Goal: Check status: Check status

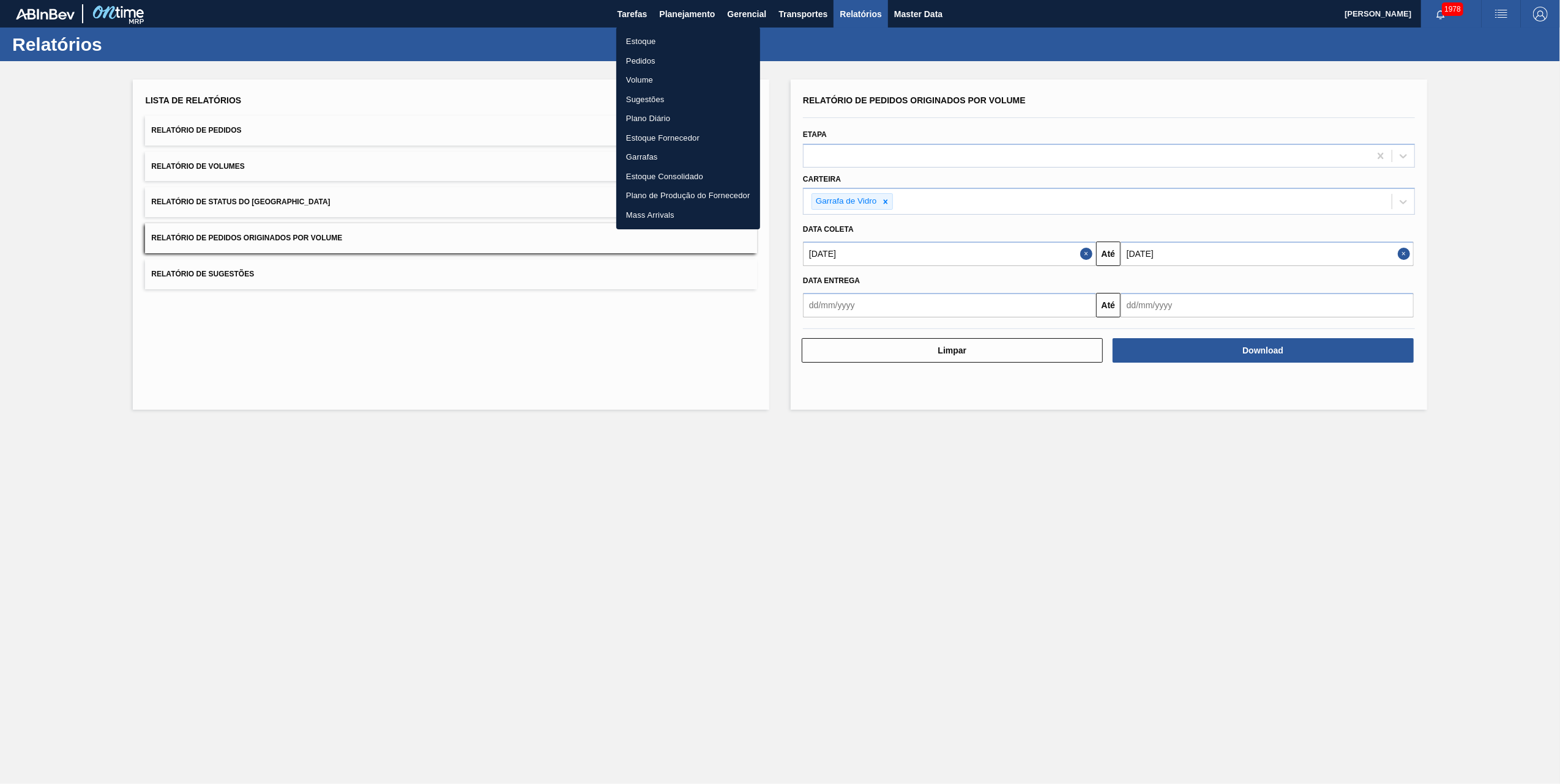
click at [634, 56] on li "Pedidos" at bounding box center [688, 61] width 144 height 19
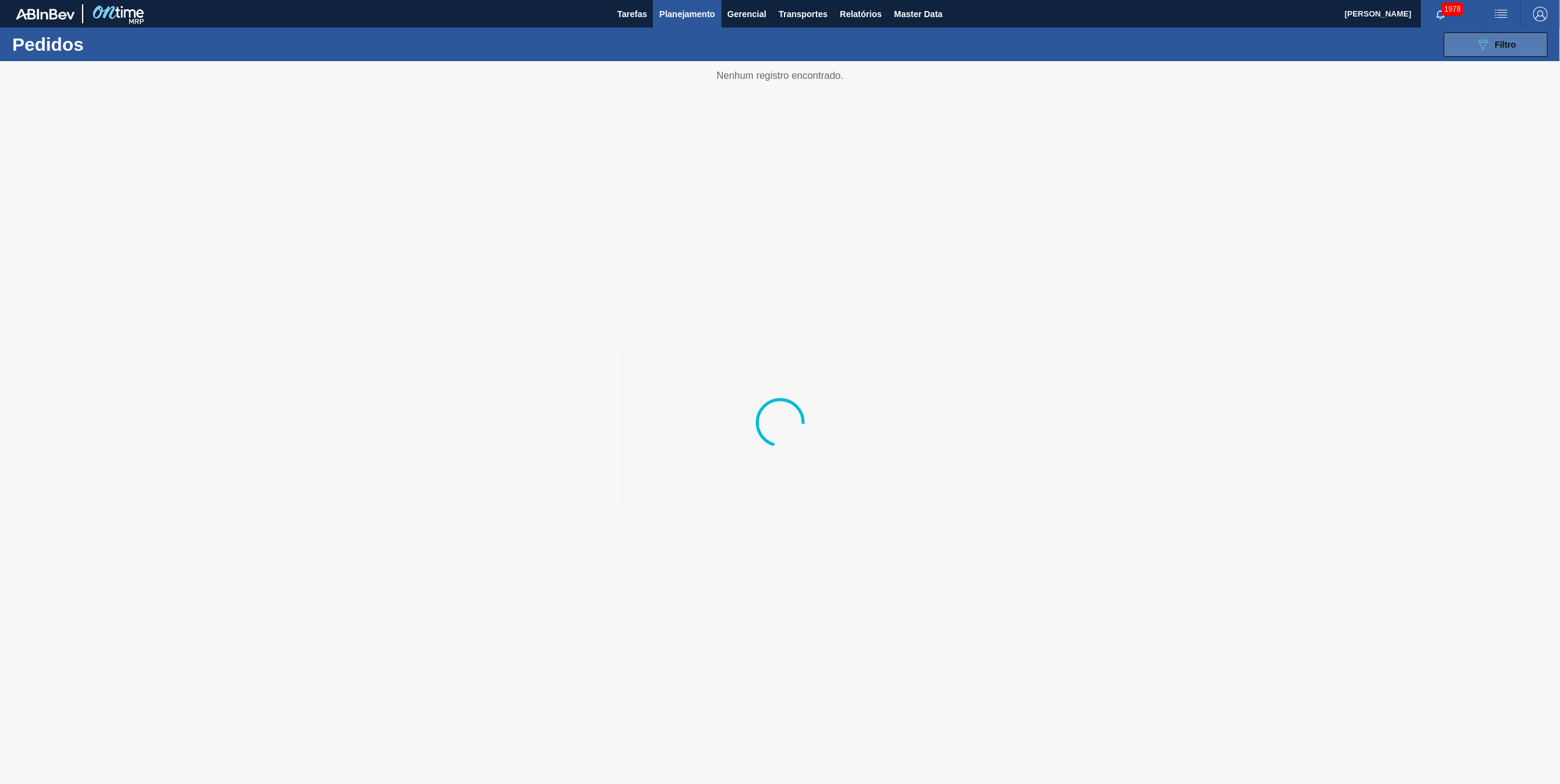
click at [1497, 52] on button "089F7B8B-B2A5-4AFE-B5C0-19BA573D28AC Filtro" at bounding box center [1496, 44] width 104 height 24
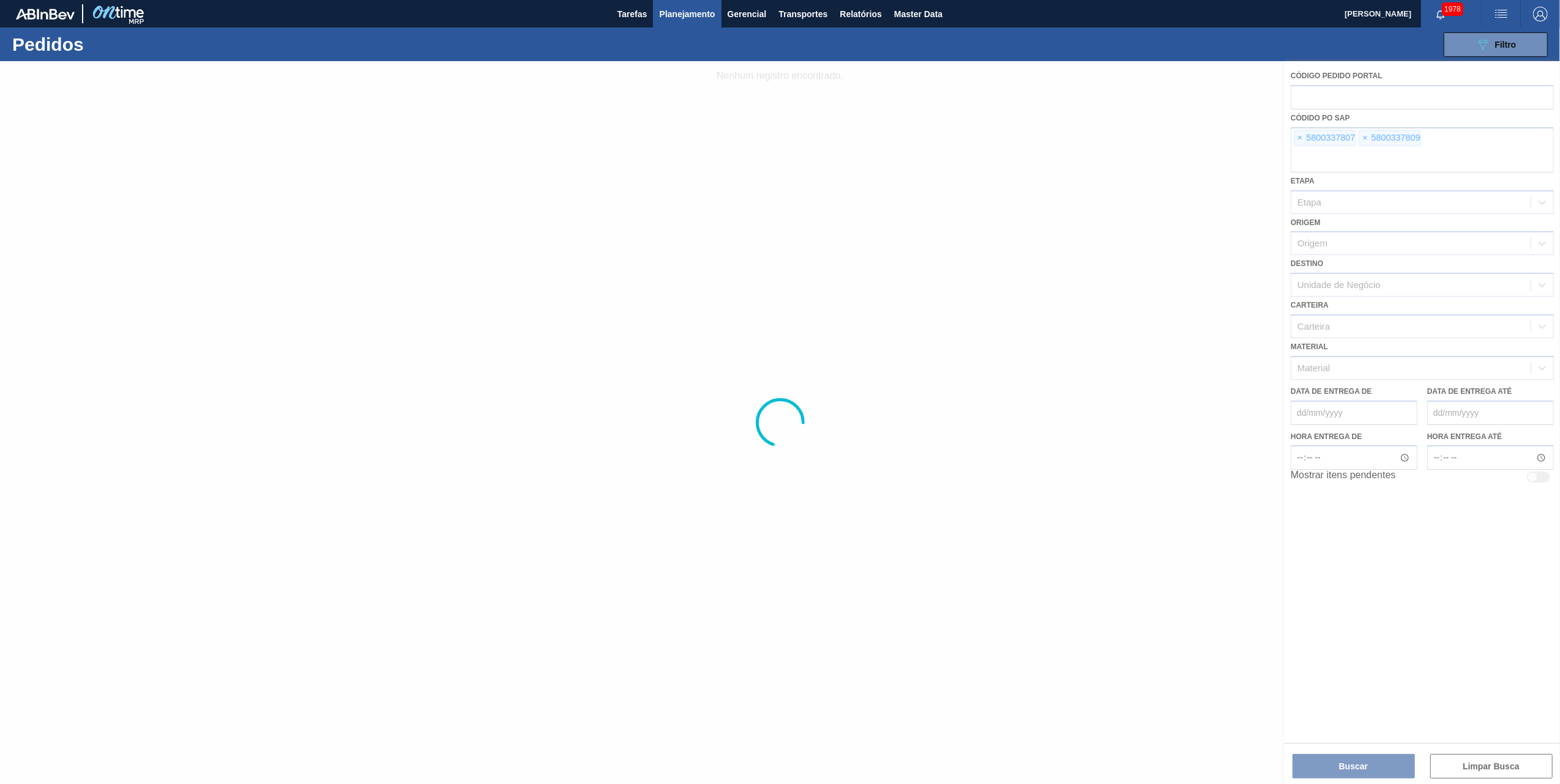
click at [1301, 138] on div at bounding box center [780, 422] width 1560 height 723
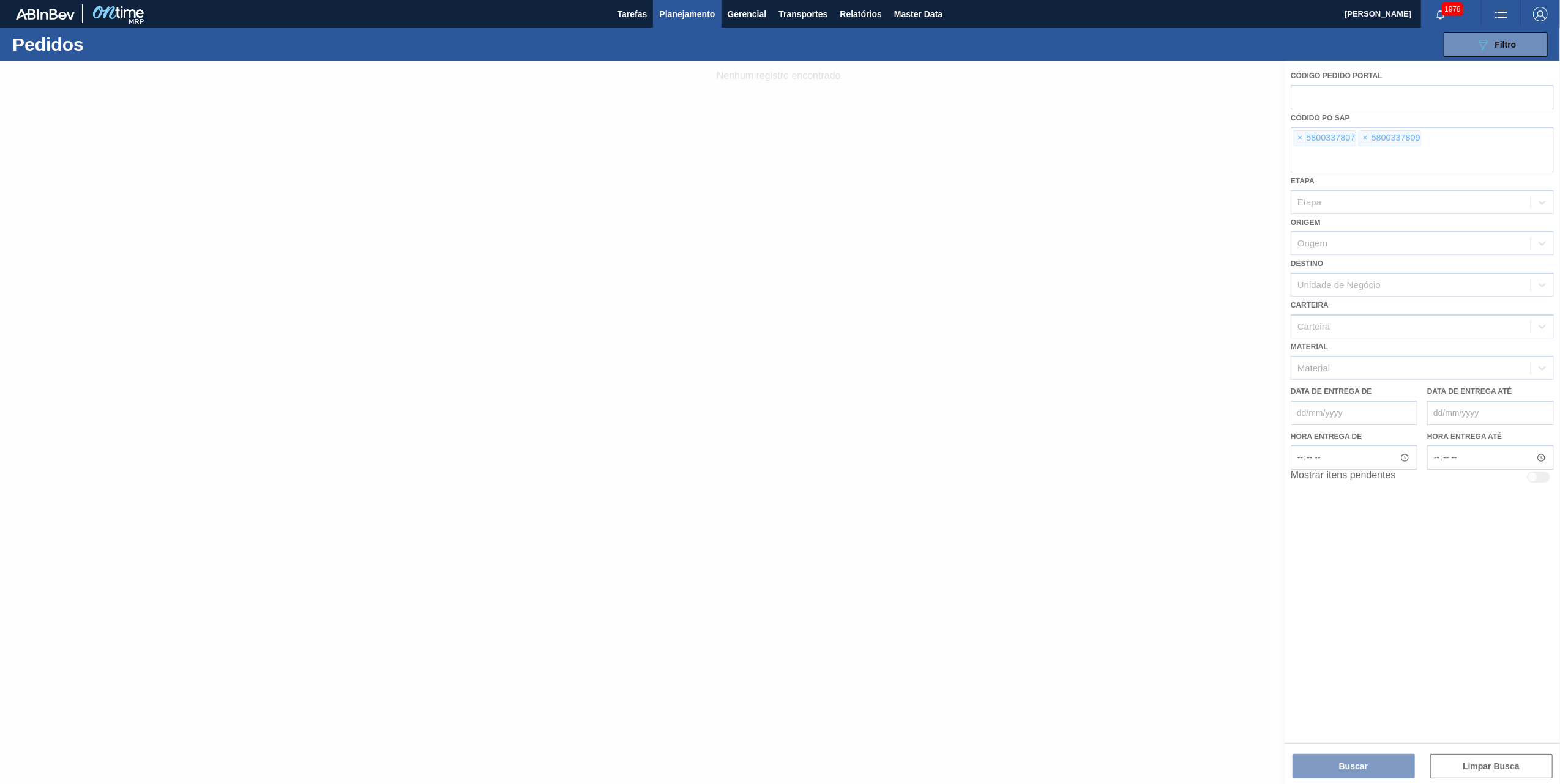
click at [1301, 138] on div at bounding box center [780, 422] width 1560 height 723
click at [1301, 138] on span "×" at bounding box center [1300, 138] width 12 height 15
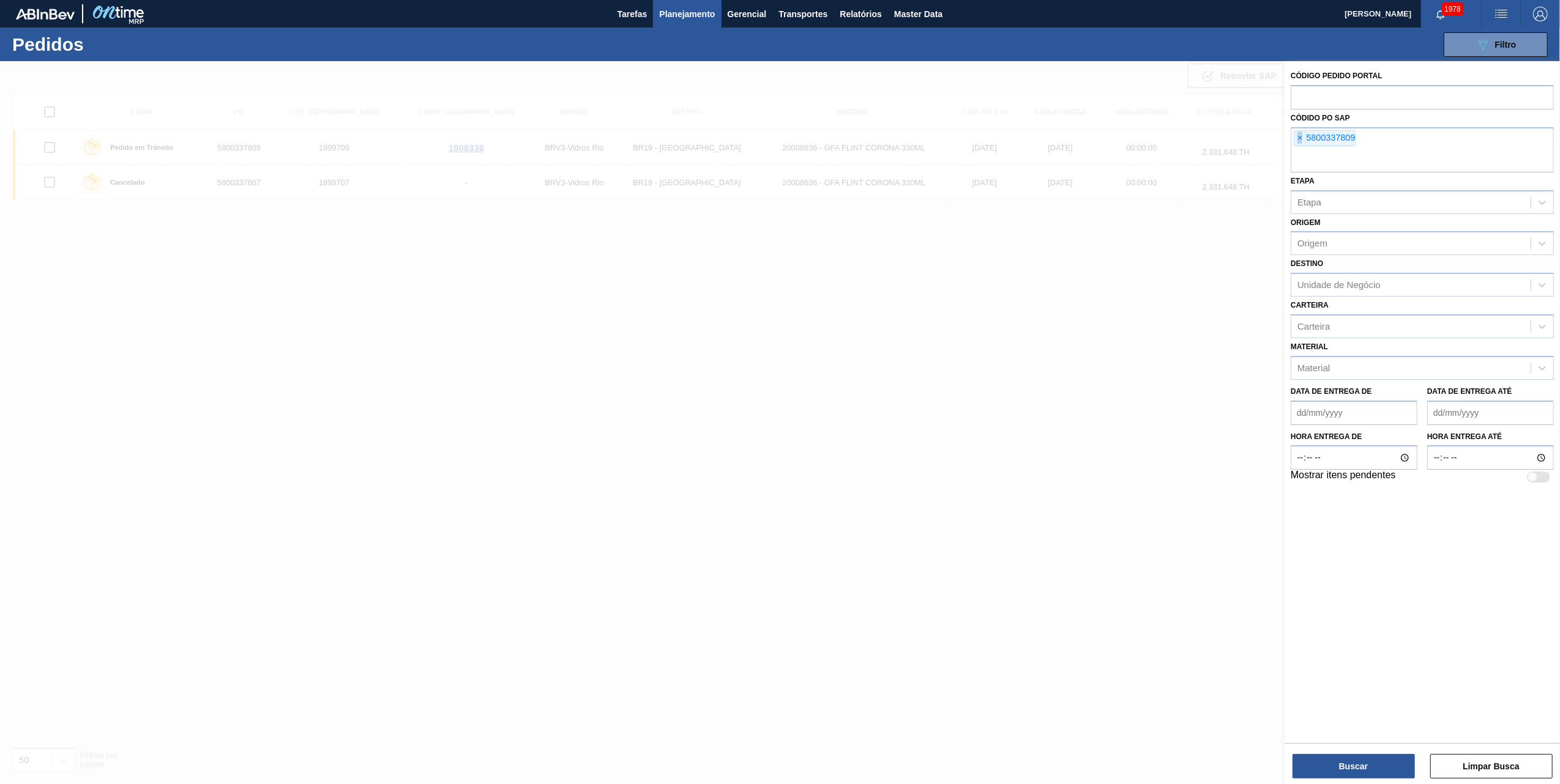
click at [1301, 138] on span "×" at bounding box center [1300, 138] width 12 height 15
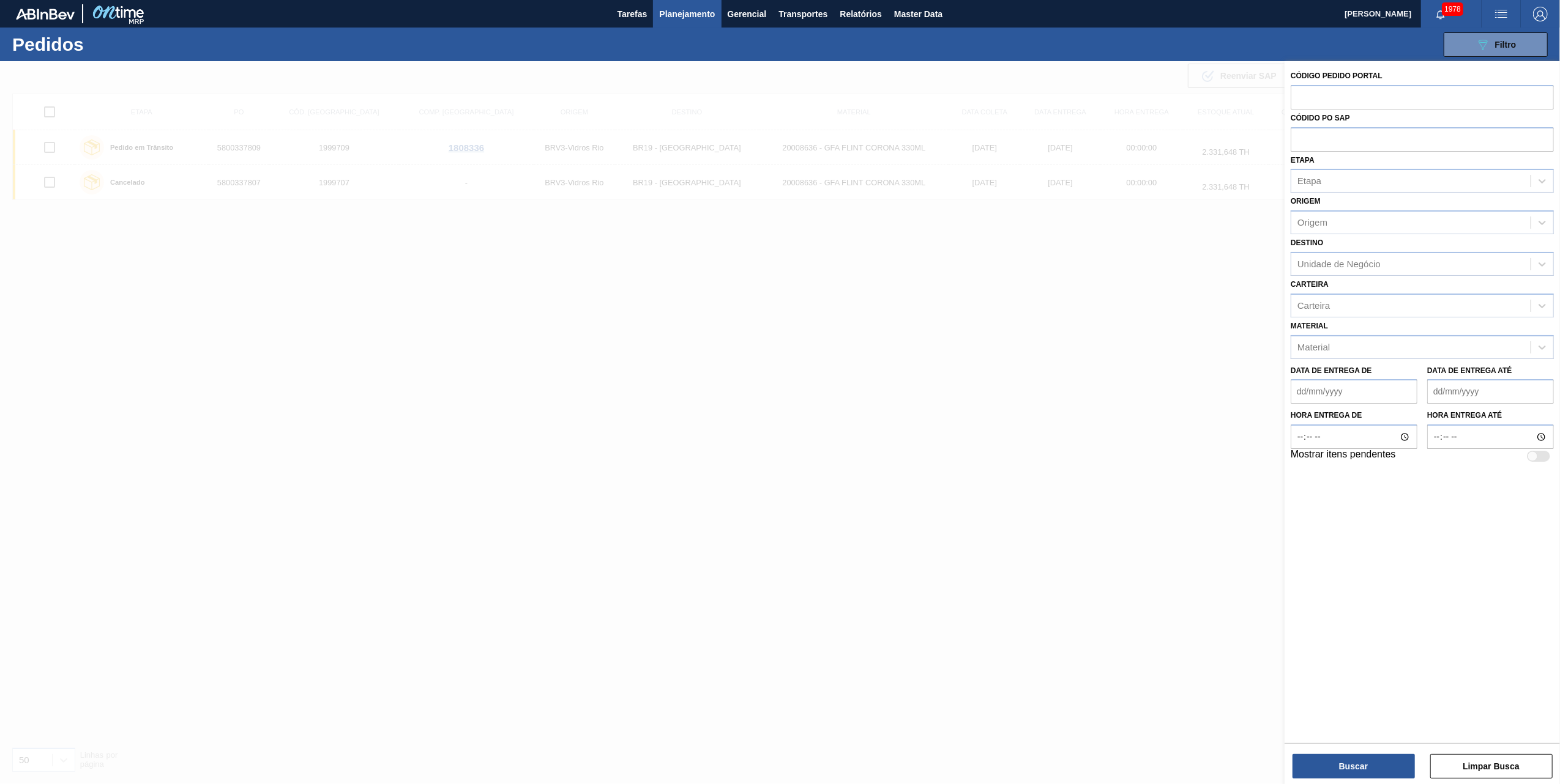
click at [1301, 138] on input "text" at bounding box center [1422, 139] width 263 height 24
paste input "5800315446"
type input "5800315446"
click at [1333, 764] on button "Buscar" at bounding box center [1353, 766] width 122 height 24
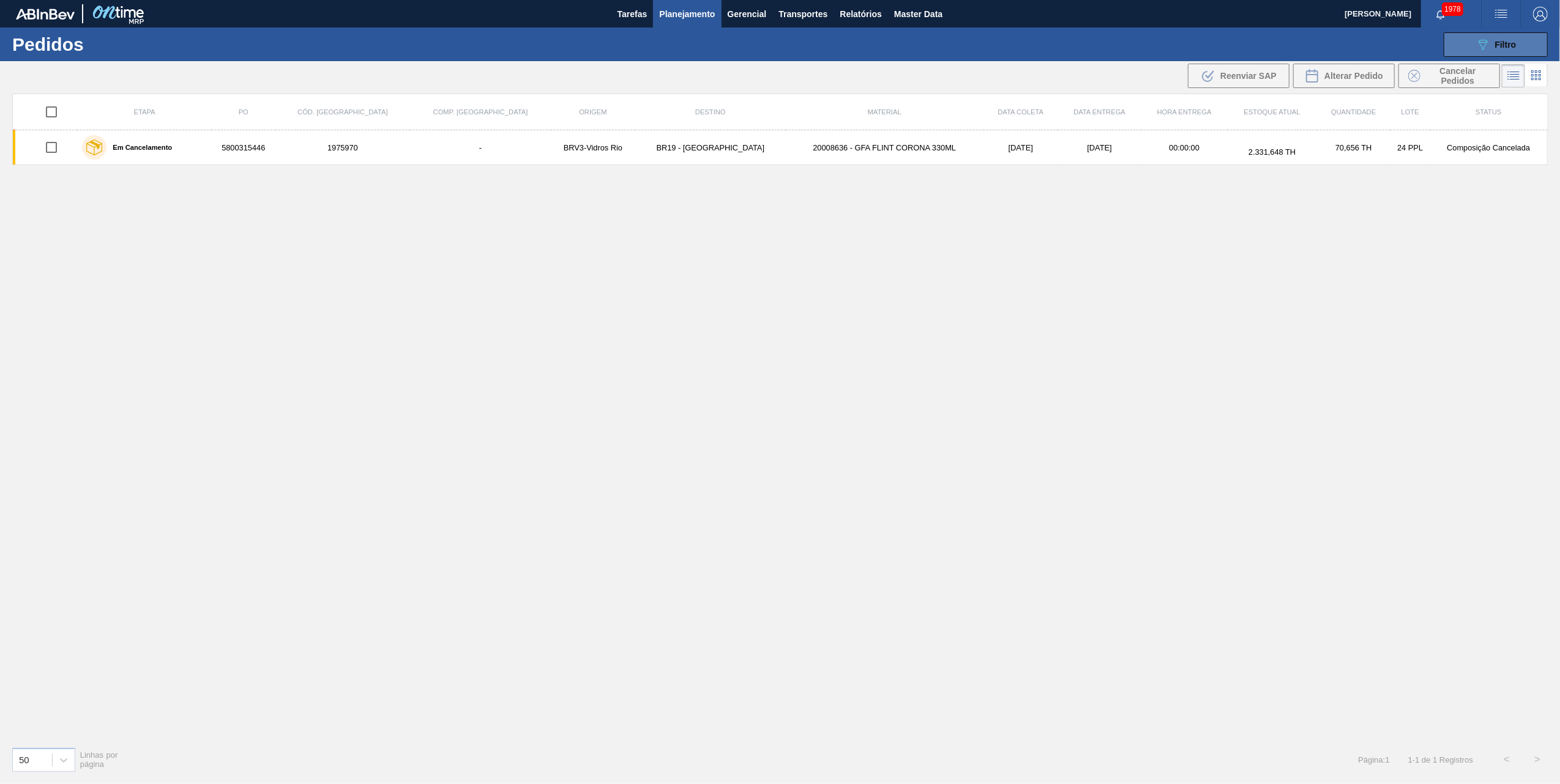
click at [1531, 55] on button "089F7B8B-B2A5-4AFE-B5C0-19BA573D28AC Filtro" at bounding box center [1496, 44] width 104 height 24
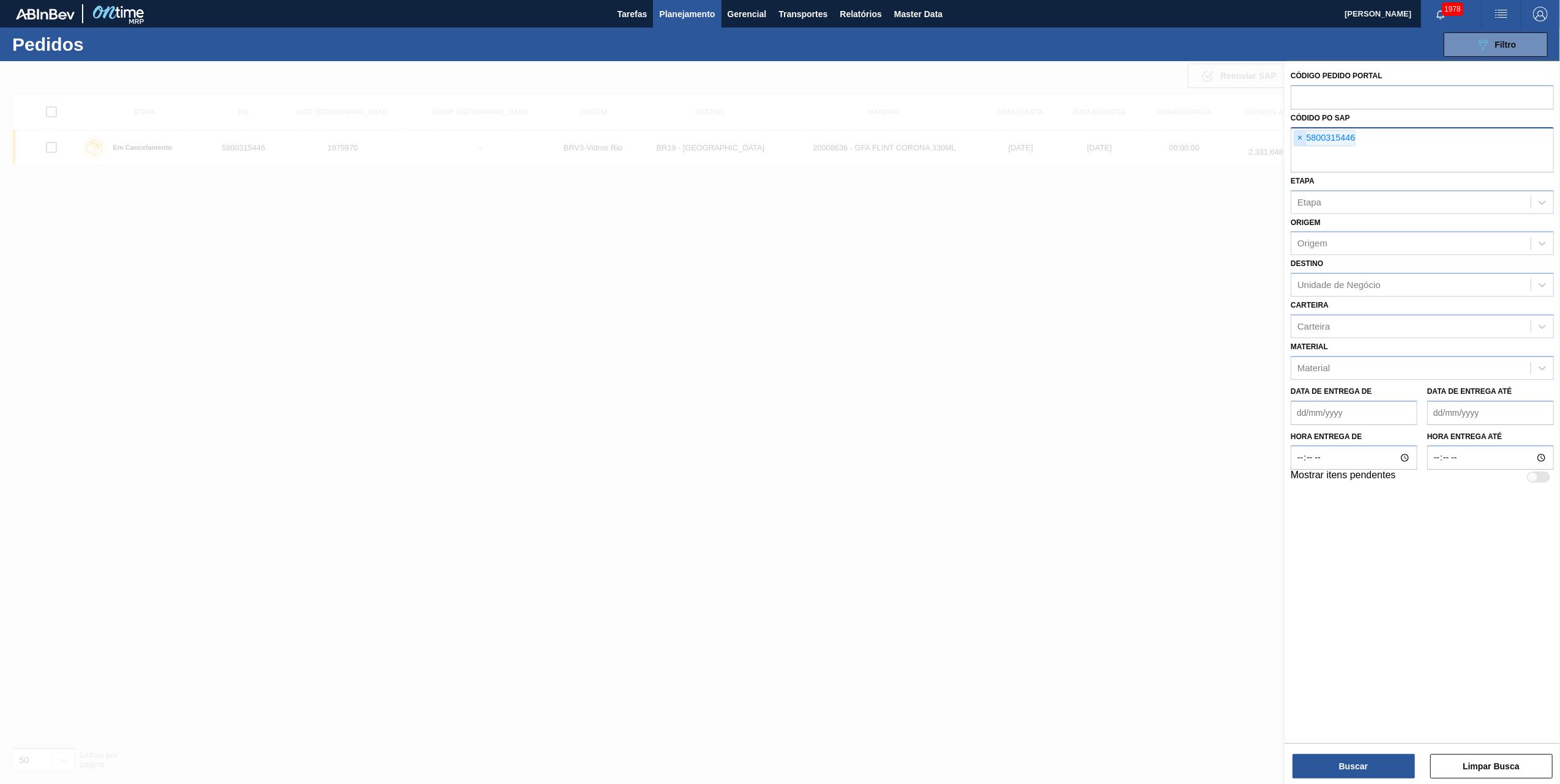
click at [1298, 135] on span "×" at bounding box center [1300, 138] width 12 height 15
paste input "5800342822"
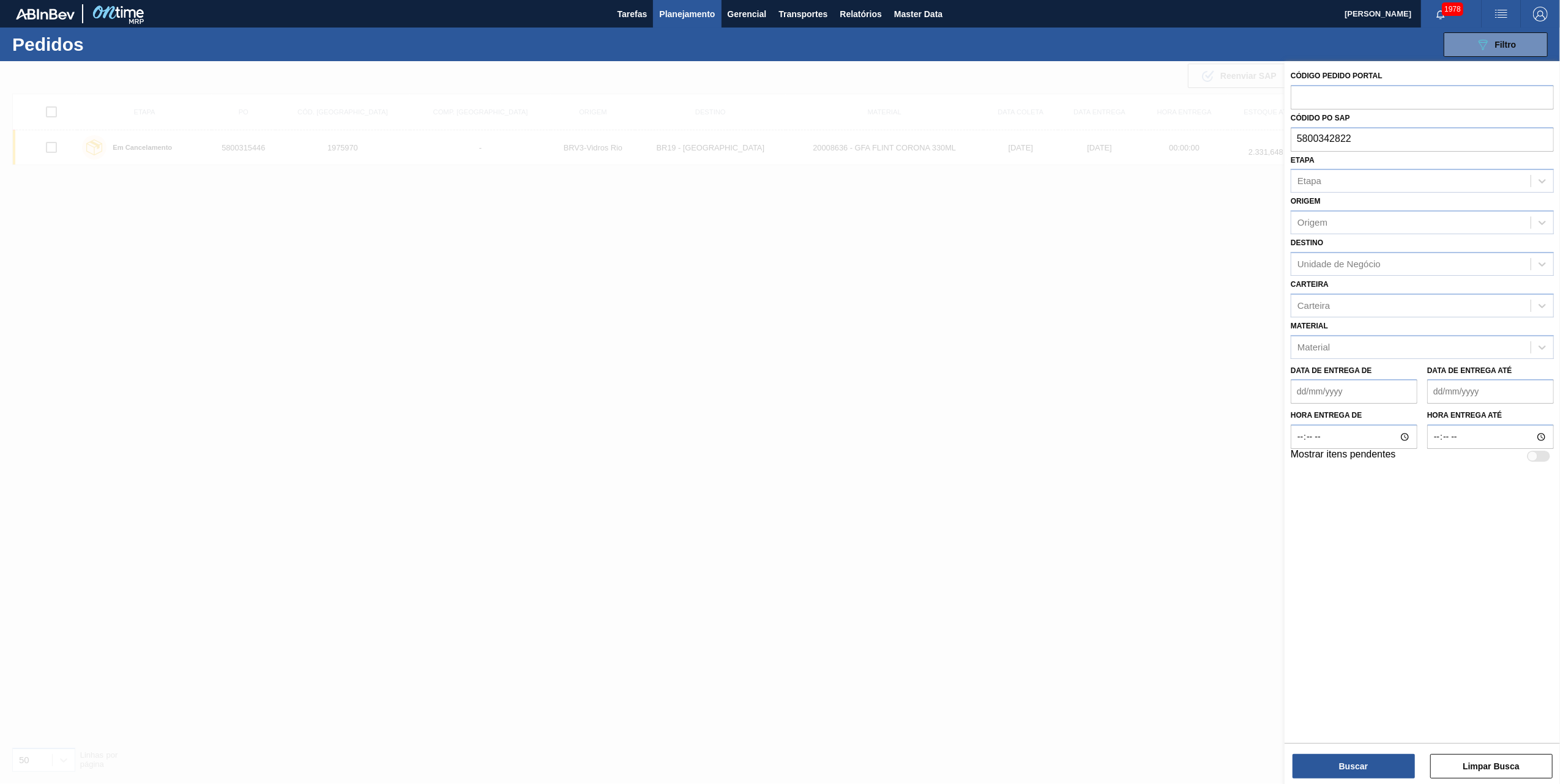
type input "5800342822"
click at [1341, 750] on div "Buscar Limpar Busca" at bounding box center [1422, 760] width 275 height 35
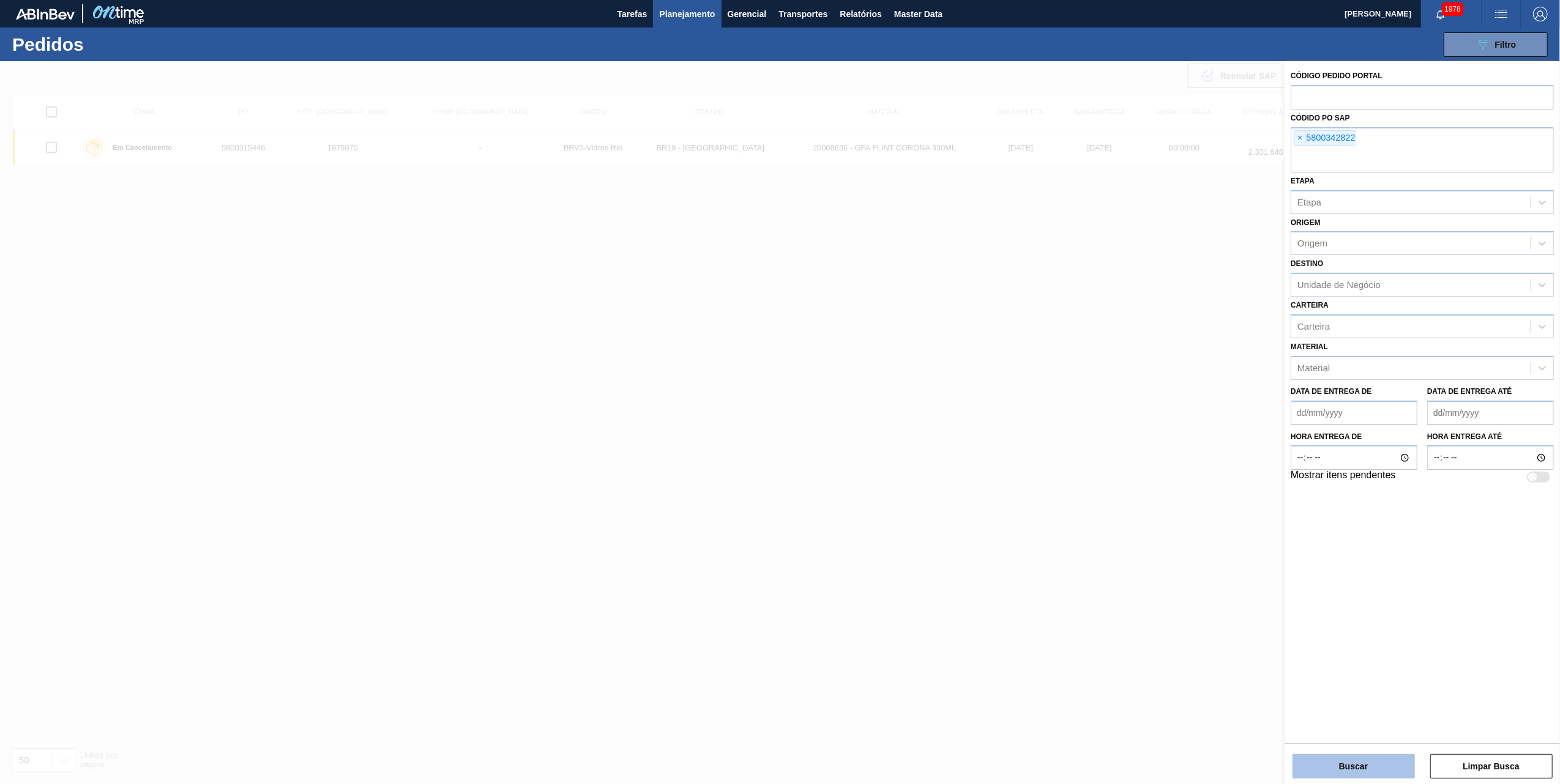
click at [1343, 765] on button "Buscar" at bounding box center [1353, 766] width 122 height 24
